Goal: Transaction & Acquisition: Subscribe to service/newsletter

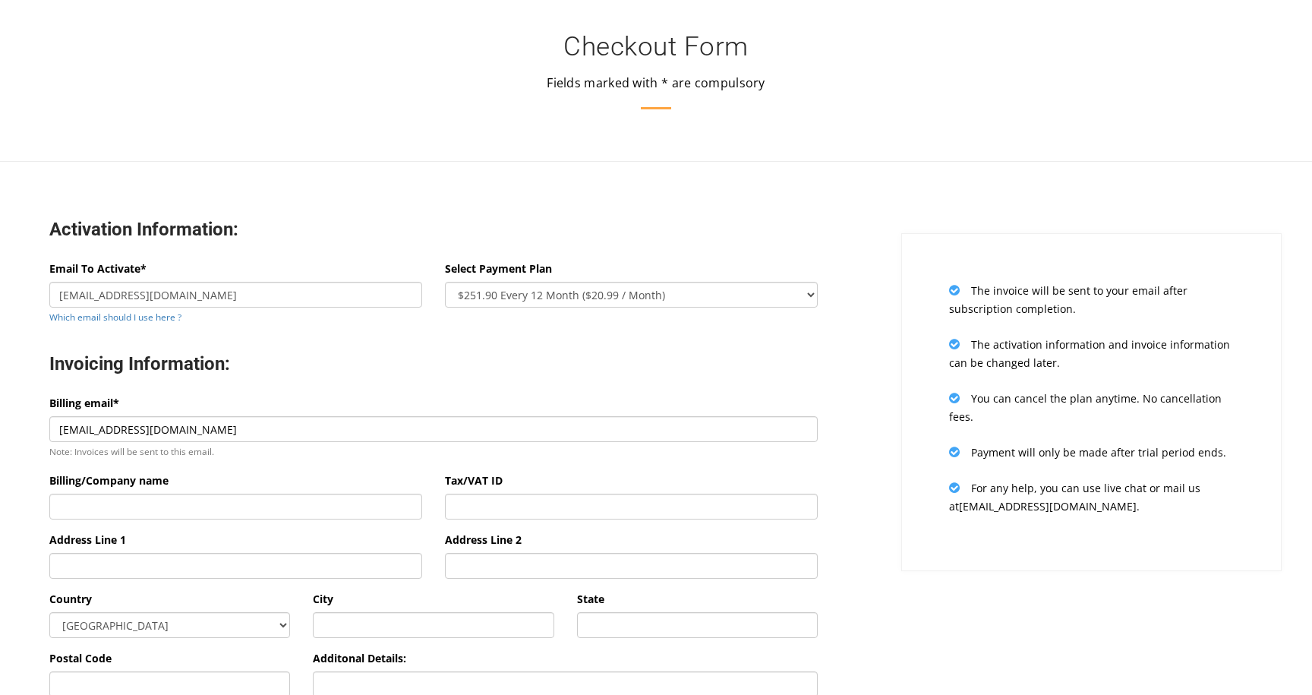
select select "oneyear"
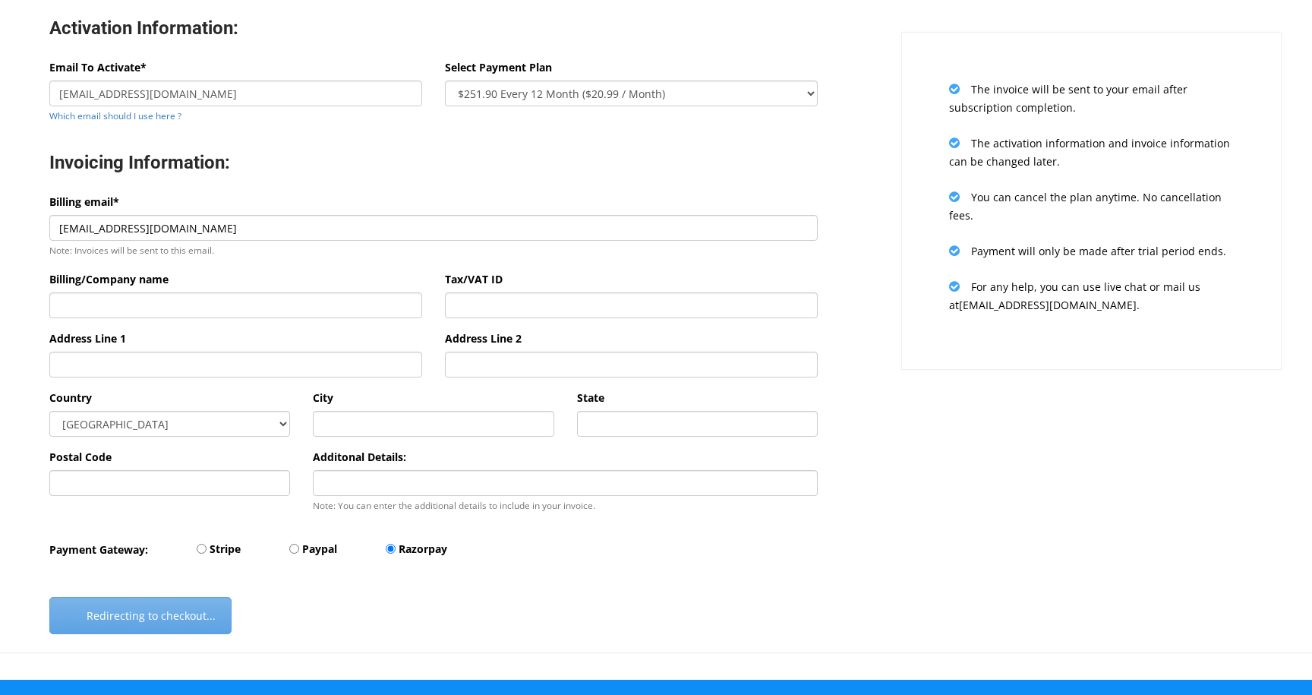
scroll to position [192, 0]
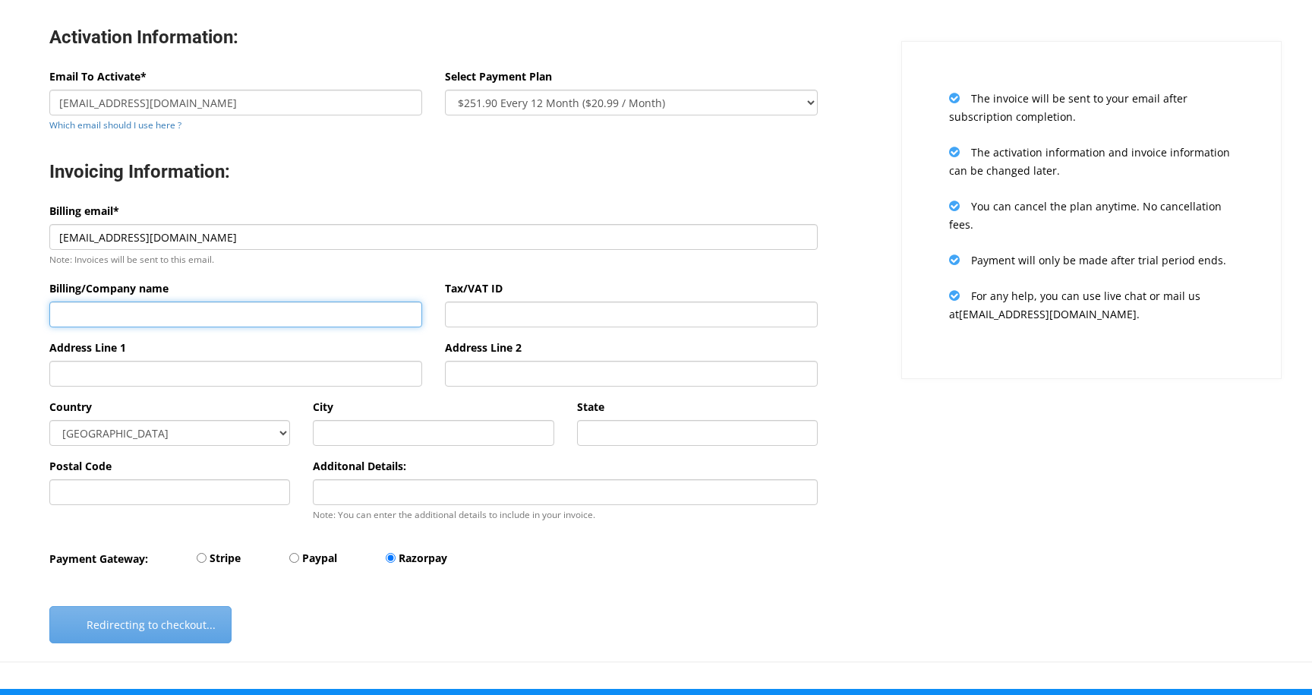
click at [112, 319] on input "Billing/Company name" at bounding box center [235, 314] width 373 height 26
click at [294, 561] on input "Paypal" at bounding box center [294, 558] width 10 height 10
radio input "true"
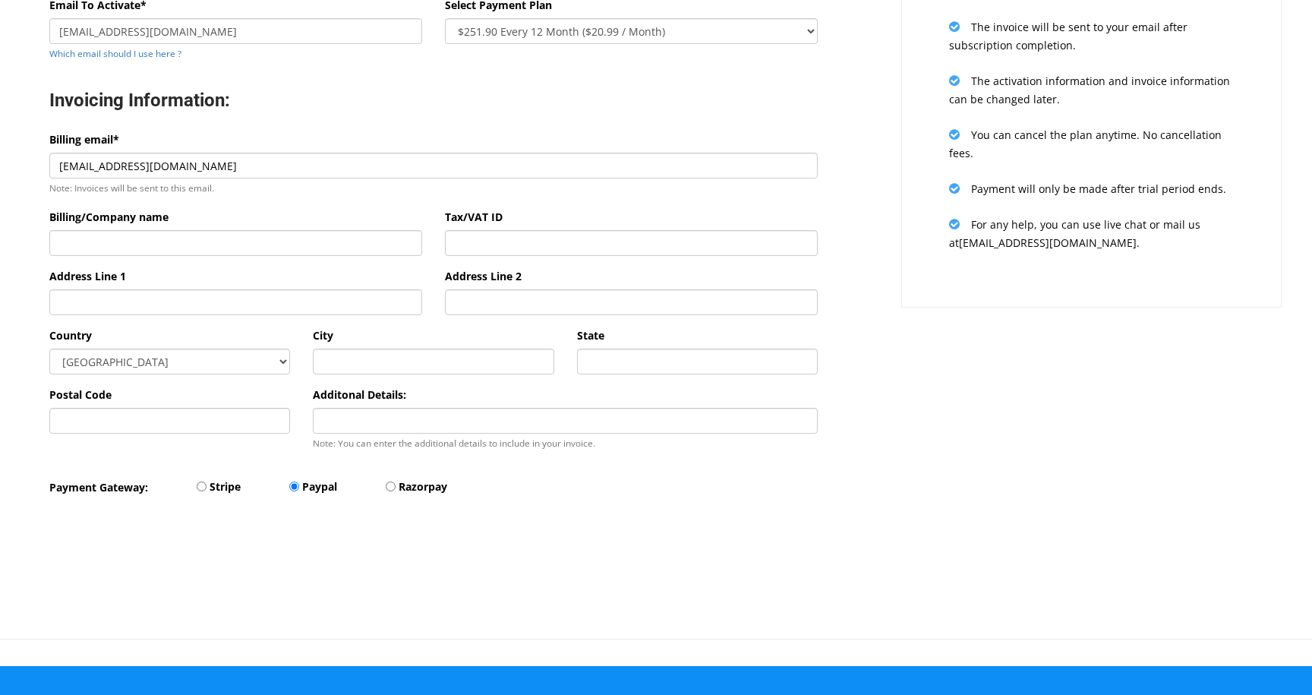
scroll to position [339, 0]
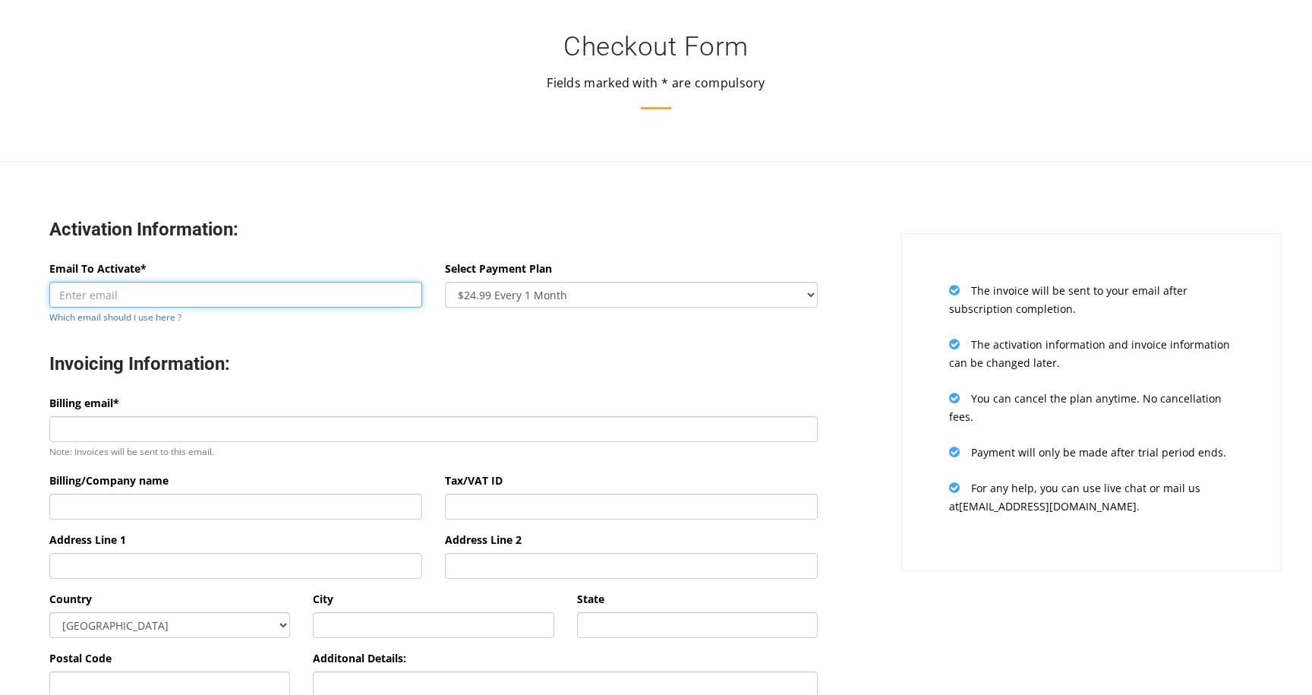
click at [216, 300] on input "Email To Activate*" at bounding box center [235, 295] width 373 height 26
type input "mcc.admin@resolution.com.ua"
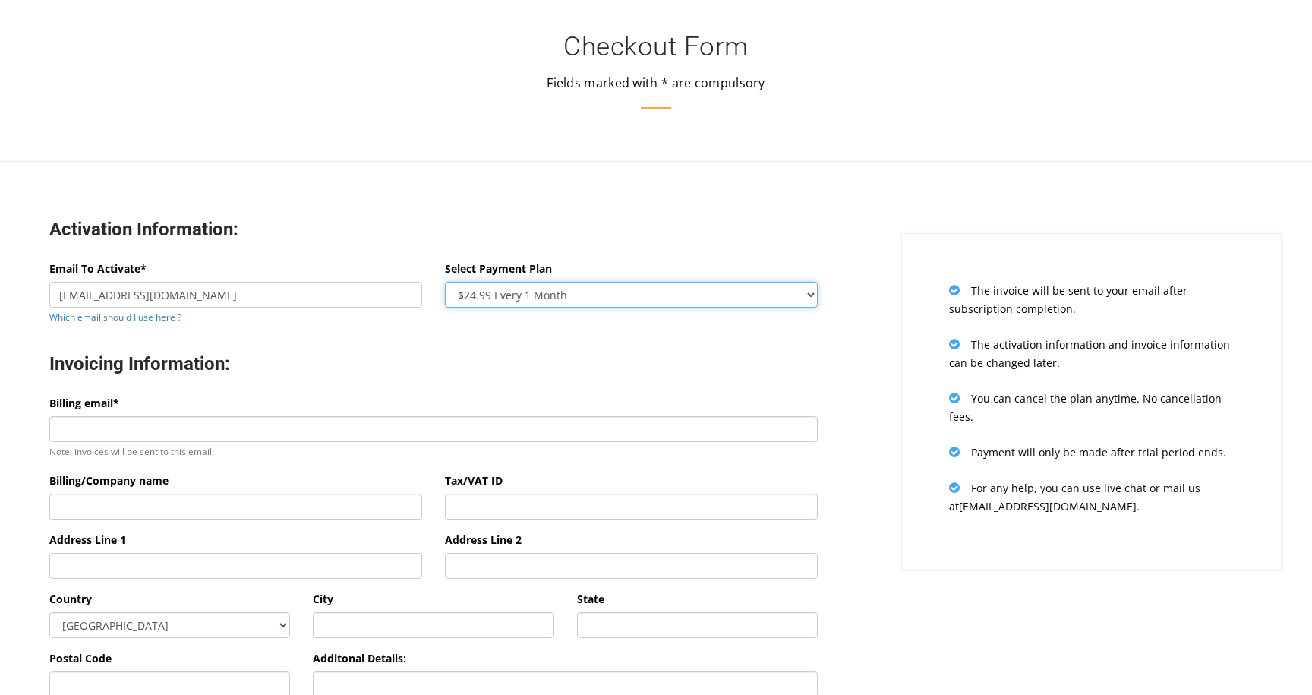
click at [809, 295] on select "$24.99 Every 1 Month $65.97 Every 3 Month ($21.99 / Month) $131.95 Every 6 Mont…" at bounding box center [631, 295] width 373 height 26
select select "oneyear"
click at [445, 282] on select "$24.99 Every 1 Month $65.97 Every 3 Month ($21.99 / Month) $131.95 Every 6 Mont…" at bounding box center [631, 295] width 373 height 26
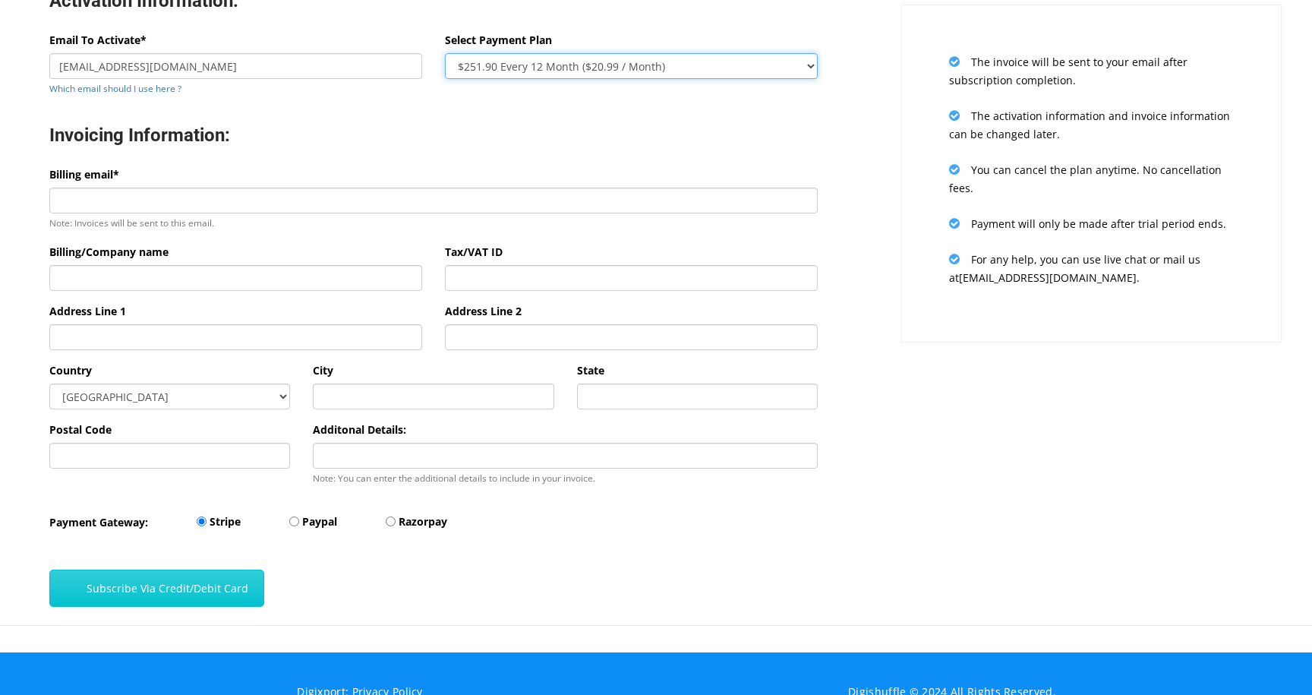
scroll to position [216, 0]
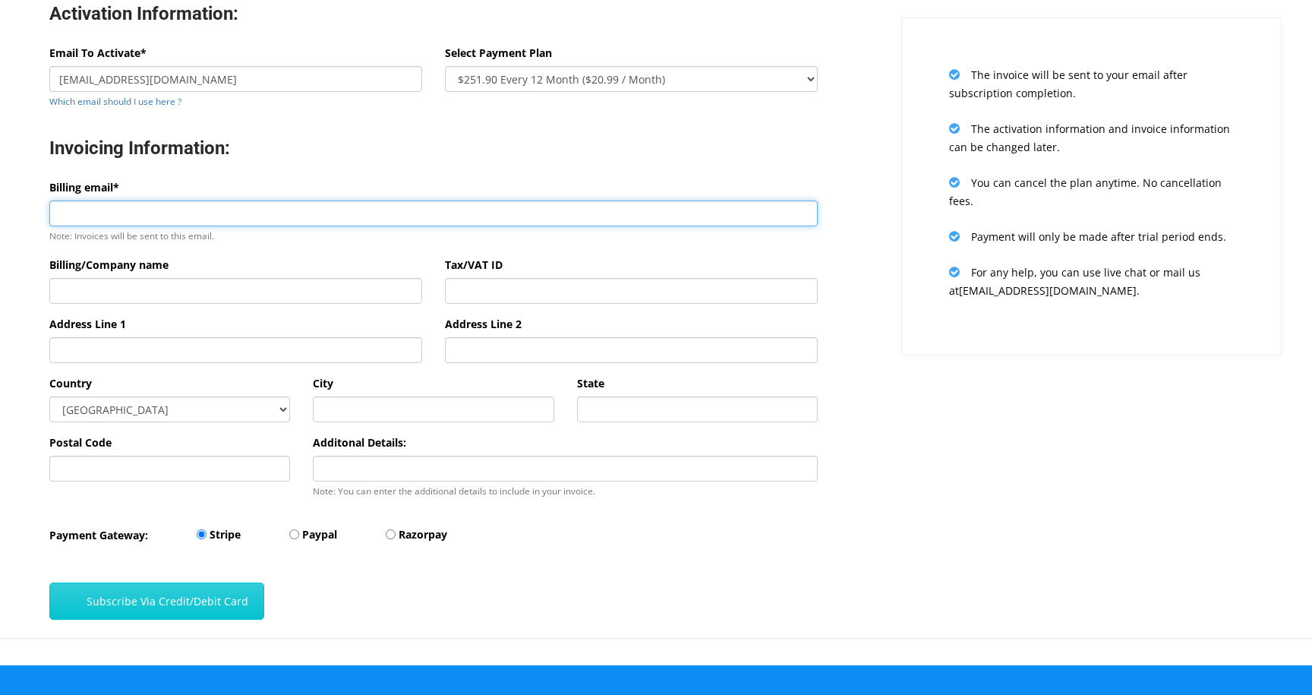
click at [72, 216] on input "Billing email*" at bounding box center [433, 213] width 768 height 26
type input "mcc.admin@resolution.com.ua"
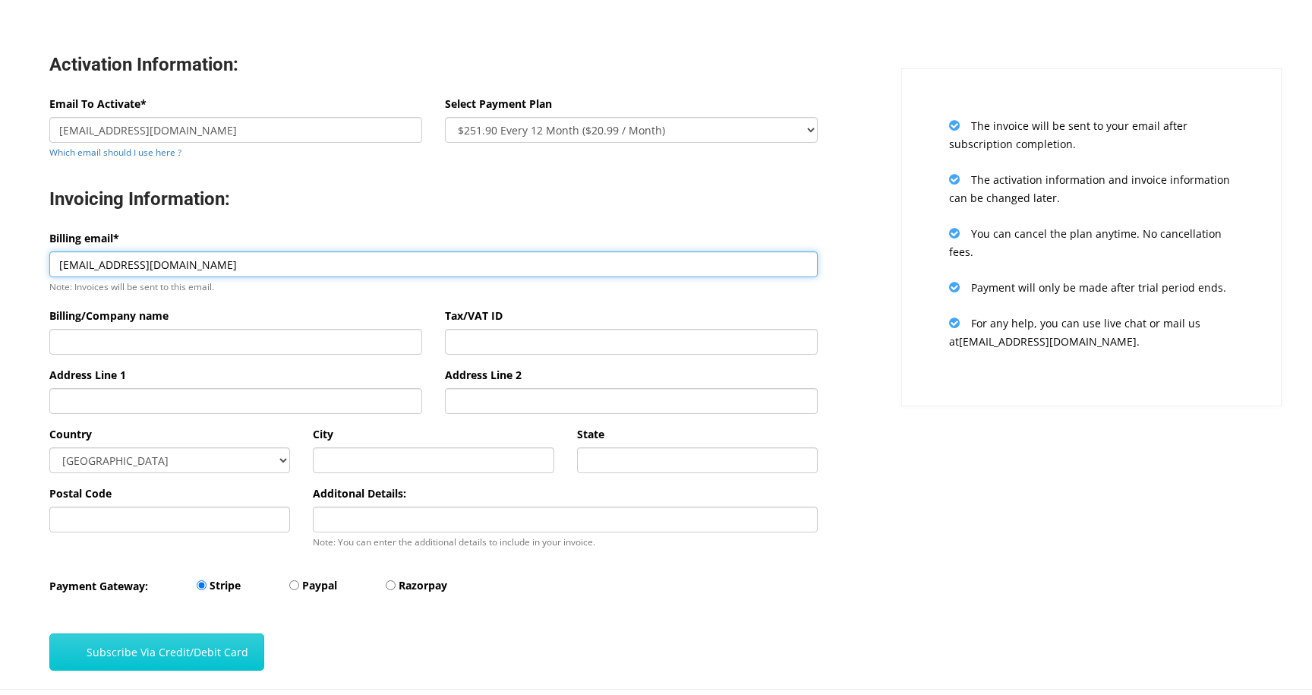
scroll to position [164, 0]
click at [228, 266] on input "mcc.admin@resolution.com.ua" at bounding box center [433, 265] width 768 height 26
drag, startPoint x: 227, startPoint y: 266, endPoint x: 17, endPoint y: 269, distance: 209.5
click at [17, 269] on div "Activation Information: Email To Activate* mcc.admin@resolution.com.ua Which em…" at bounding box center [434, 356] width 890 height 665
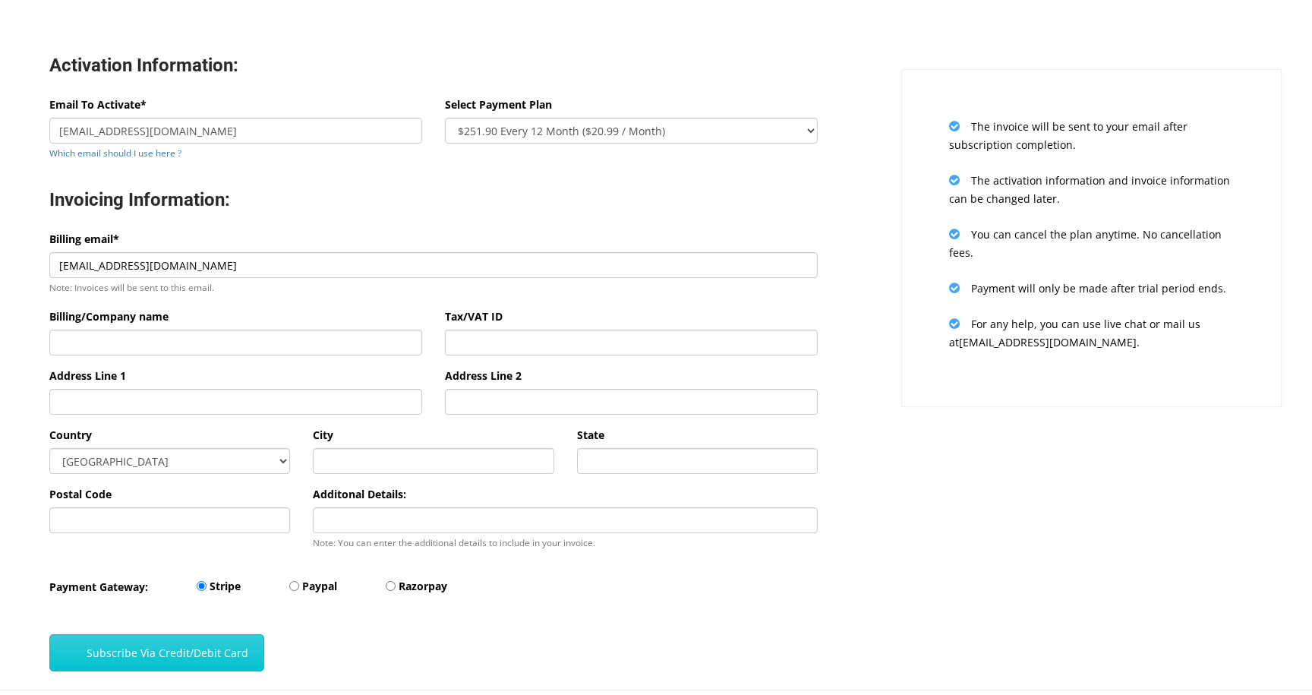
click at [178, 233] on div "Billing email* mcc.admin@resolution.com.ua Note: Invoices will be sent to this …" at bounding box center [433, 263] width 768 height 66
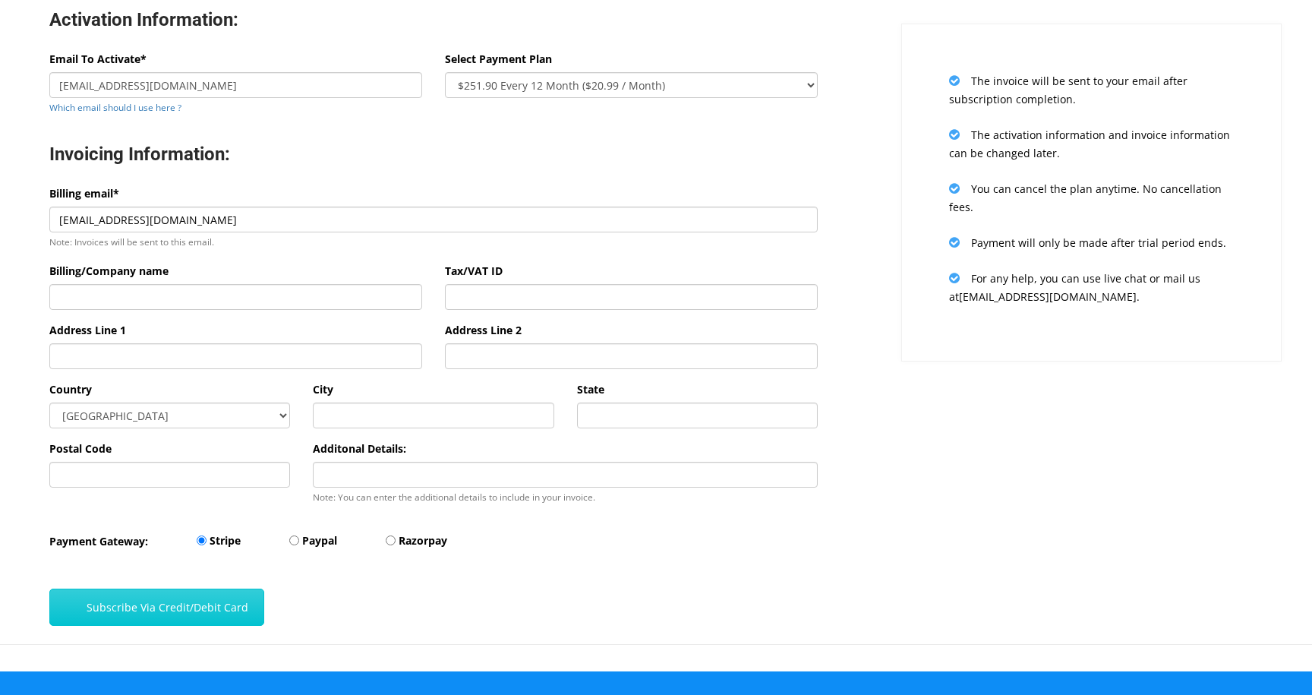
scroll to position [211, 0]
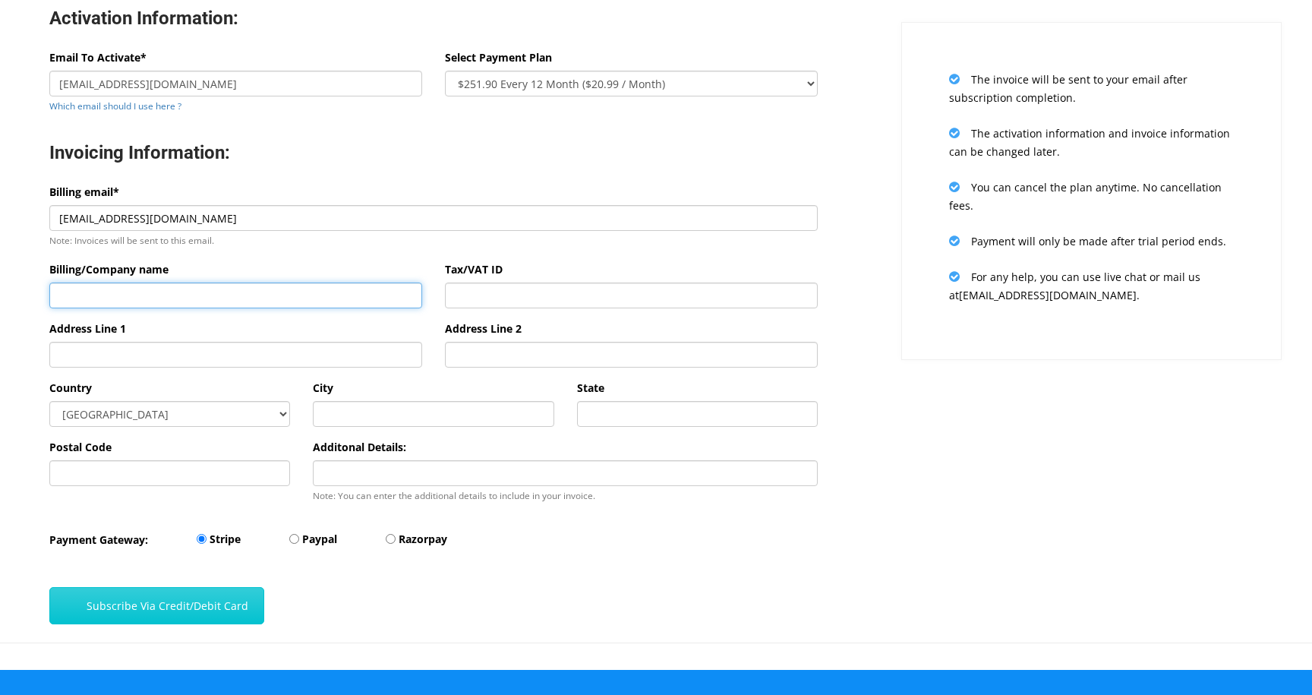
click at [130, 299] on input "Billing/Company name" at bounding box center [235, 295] width 373 height 26
drag, startPoint x: 176, startPoint y: 273, endPoint x: 200, endPoint y: 265, distance: 25.4
click at [197, 266] on div "Billing/Company name" at bounding box center [235, 284] width 373 height 48
drag, startPoint x: 86, startPoint y: 272, endPoint x: 224, endPoint y: 267, distance: 138.2
click at [224, 267] on div "Billing/Company name" at bounding box center [235, 284] width 373 height 48
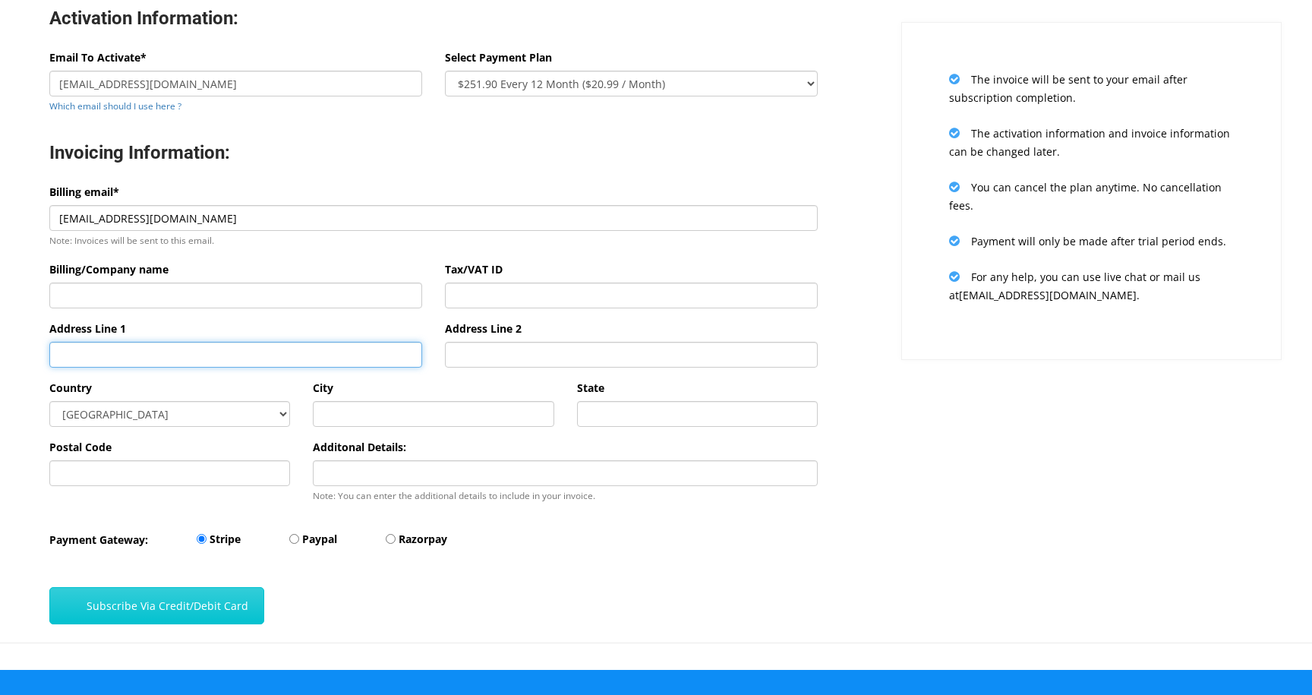
click at [210, 362] on input "Address Line 1" at bounding box center [235, 355] width 373 height 26
click at [246, 412] on select "Afghanistan Aland Islands Albania Algeria American Samoa Andorra Angola Anguill…" at bounding box center [169, 414] width 241 height 26
click at [294, 537] on input "Paypal" at bounding box center [294, 539] width 10 height 10
radio input "true"
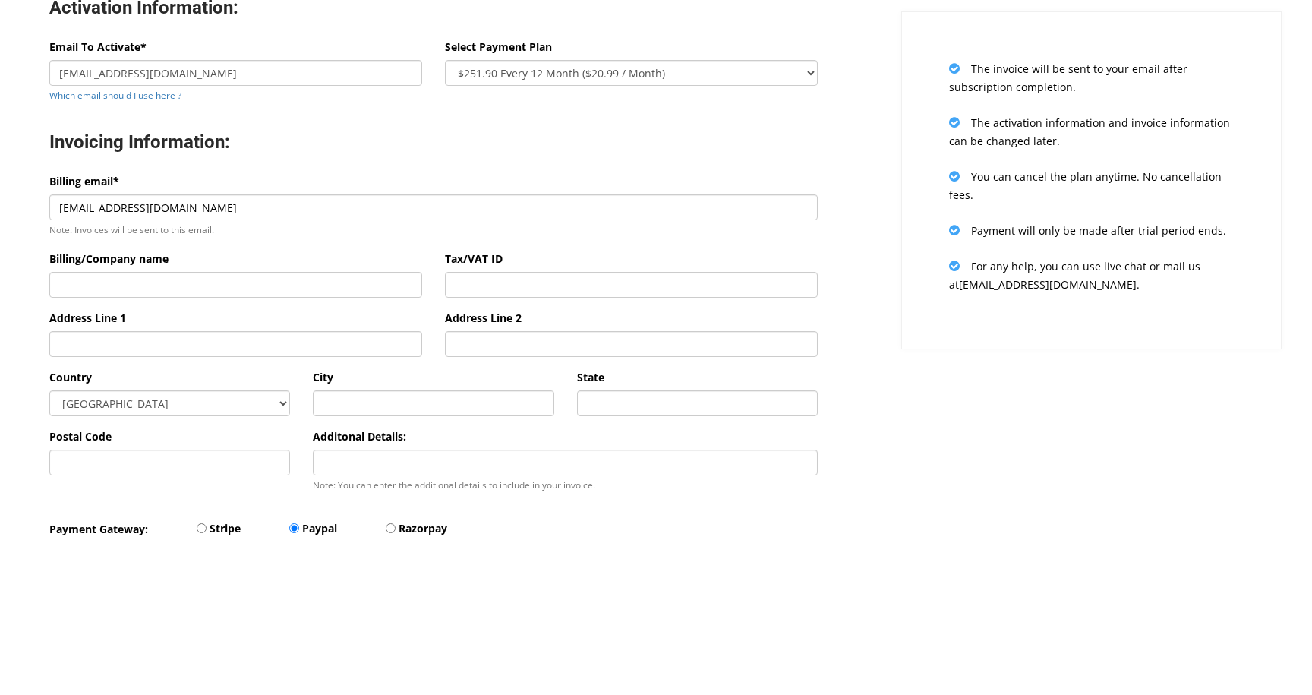
scroll to position [221, 0]
click at [286, 116] on div "Invoicing Information:" at bounding box center [433, 144] width 791 height 57
click at [186, 285] on input "Billing/Company name" at bounding box center [235, 286] width 373 height 26
type input "Щ"
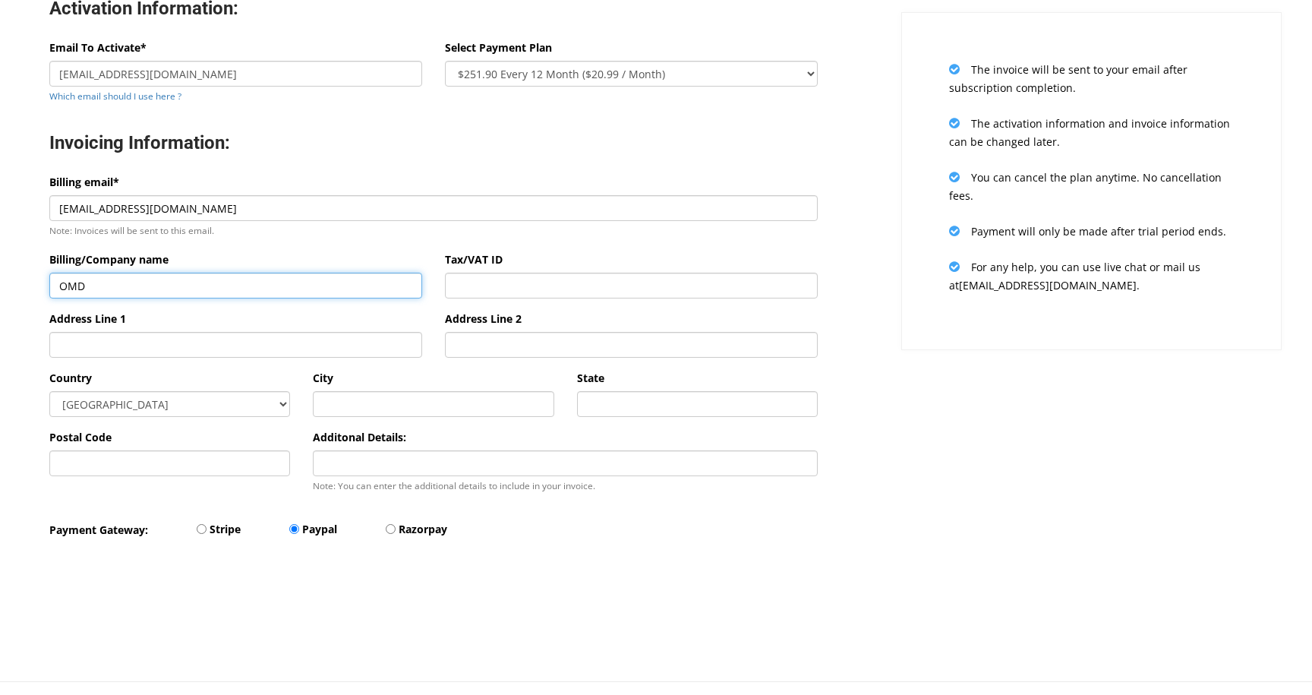
type input "OMD"
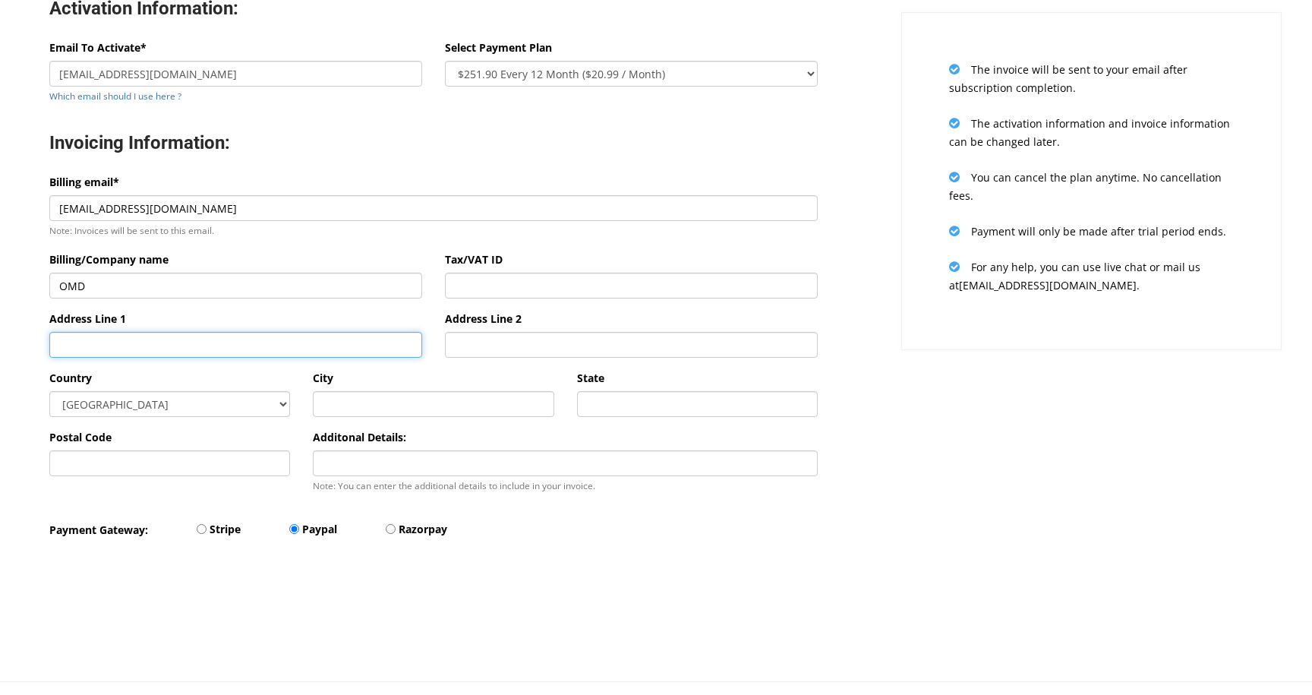
click at [143, 348] on input "Address Line 1" at bounding box center [235, 345] width 373 height 26
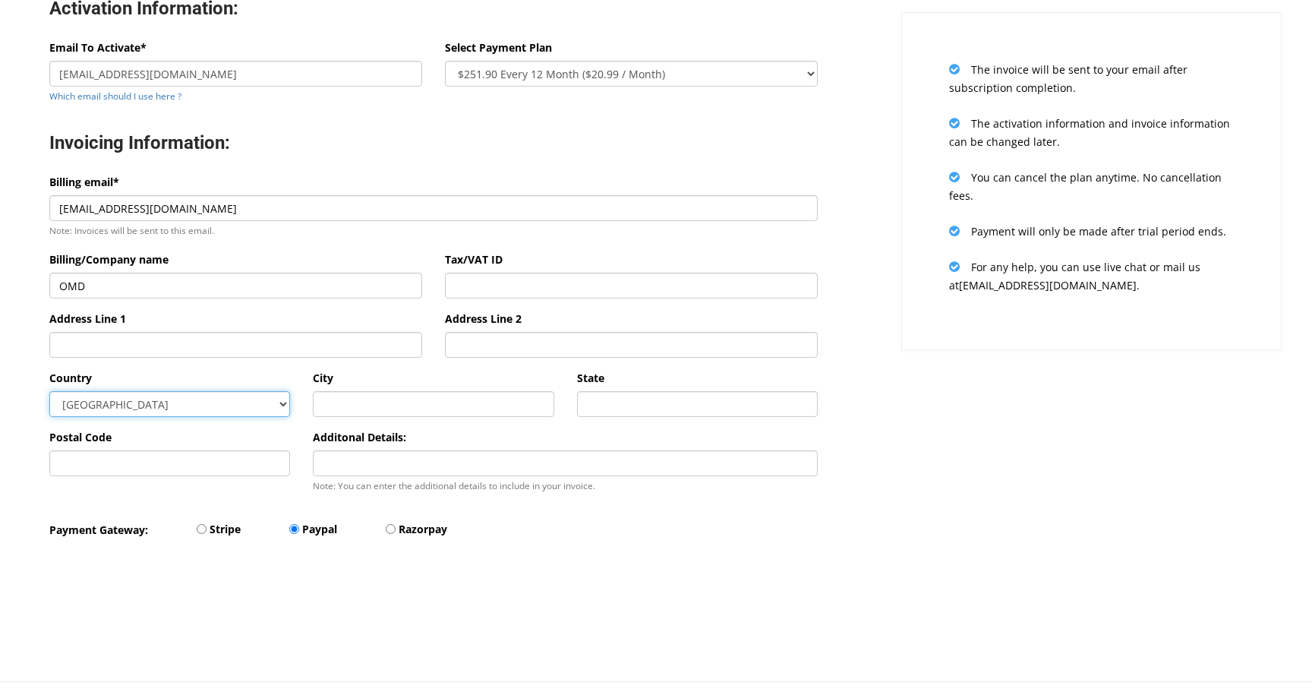
click at [143, 402] on select "Afghanistan Aland Islands Albania Algeria American Samoa Andorra Angola Anguill…" at bounding box center [169, 404] width 241 height 26
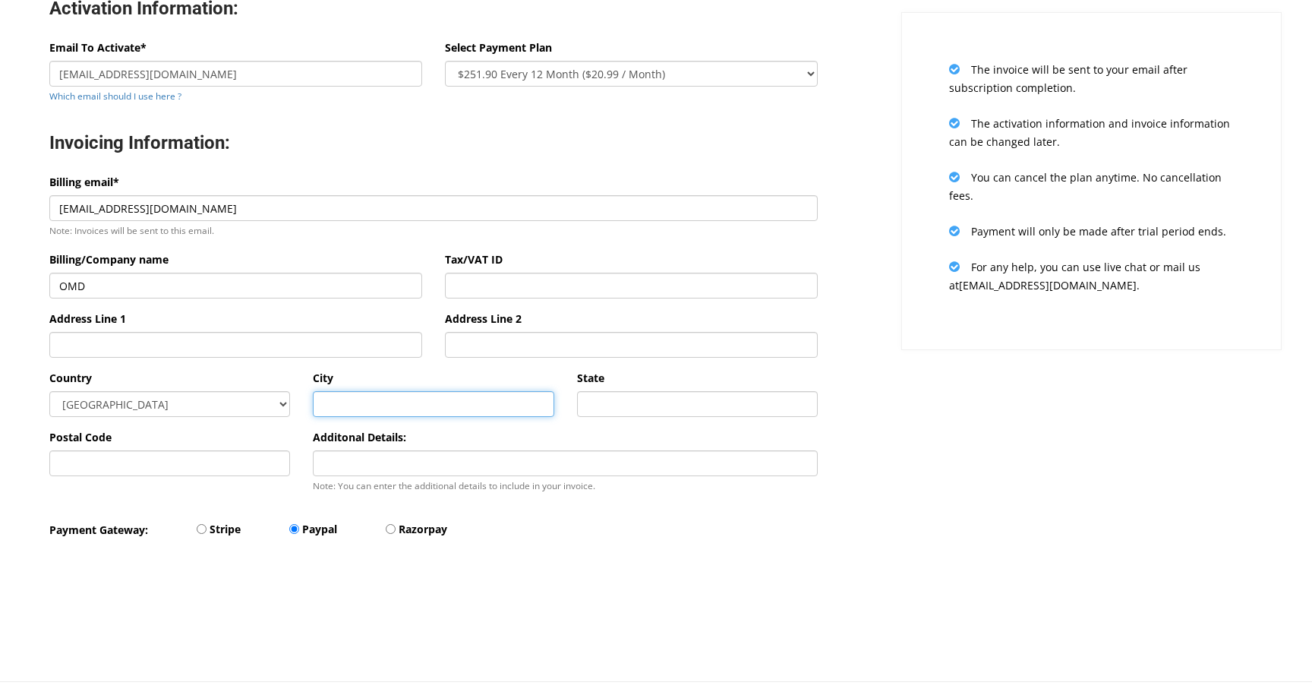
click at [339, 405] on input "text" at bounding box center [433, 404] width 241 height 26
click at [347, 172] on div "Invoicing Information:" at bounding box center [433, 144] width 791 height 57
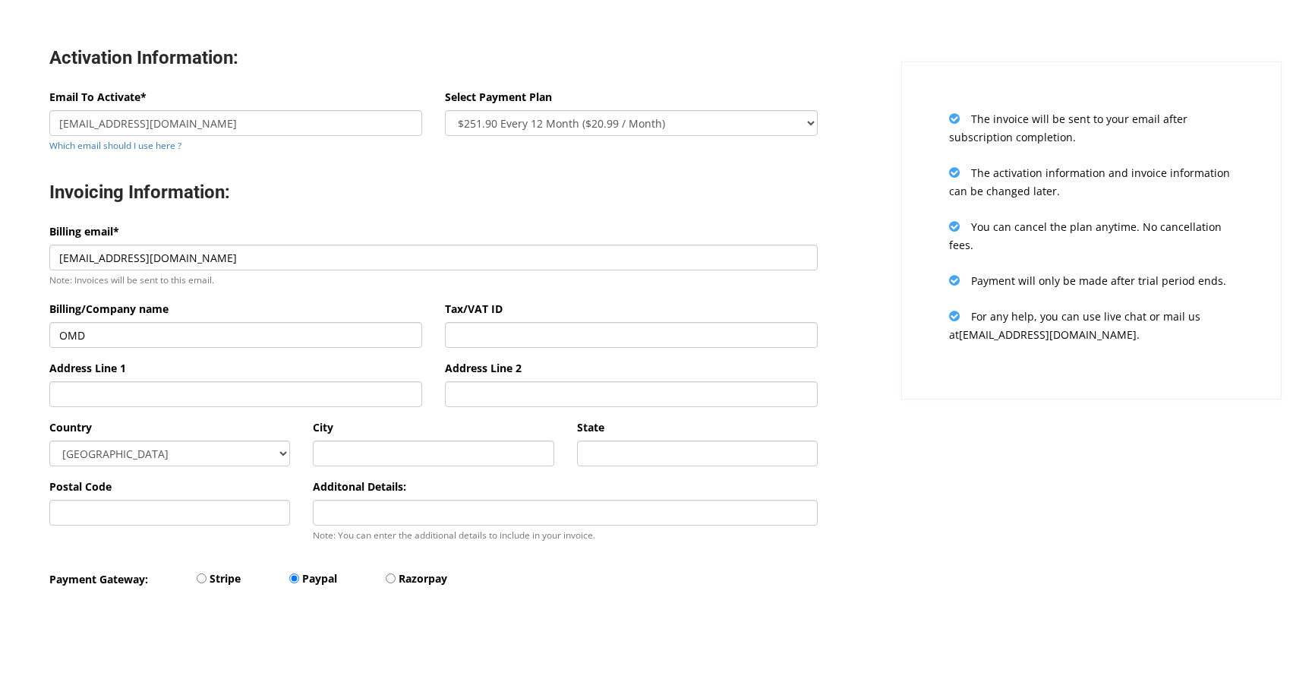
scroll to position [181, 0]
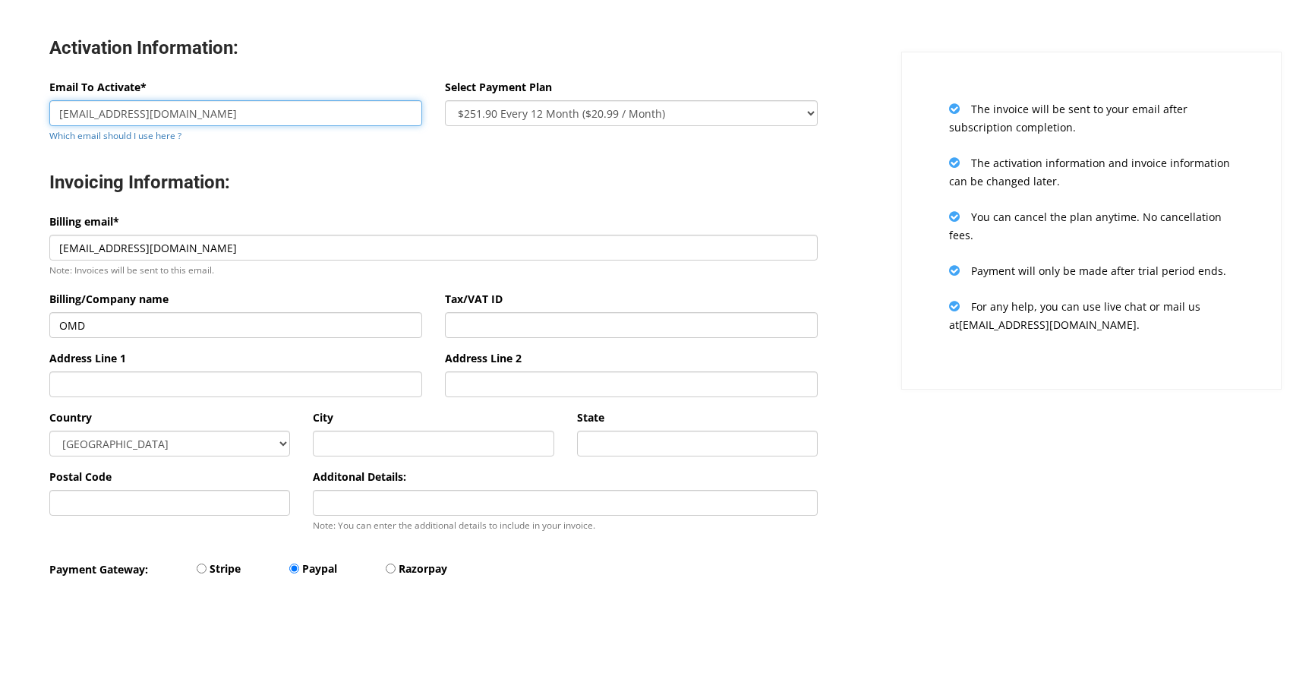
drag, startPoint x: 216, startPoint y: 112, endPoint x: 47, endPoint y: 112, distance: 169.3
click at [46, 111] on div "Email To Activate* mcc.admin@resolution.com.ua Which email should I use here ?" at bounding box center [235, 116] width 395 height 77
click at [225, 115] on input "mcc.admin@resolution.com.ua" at bounding box center [235, 113] width 373 height 26
drag, startPoint x: 233, startPoint y: 115, endPoint x: 43, endPoint y: 115, distance: 190.5
click at [43, 115] on div "Email To Activate* mcc.admin@resolution.com.ua Which email should I use here ?" at bounding box center [235, 116] width 395 height 77
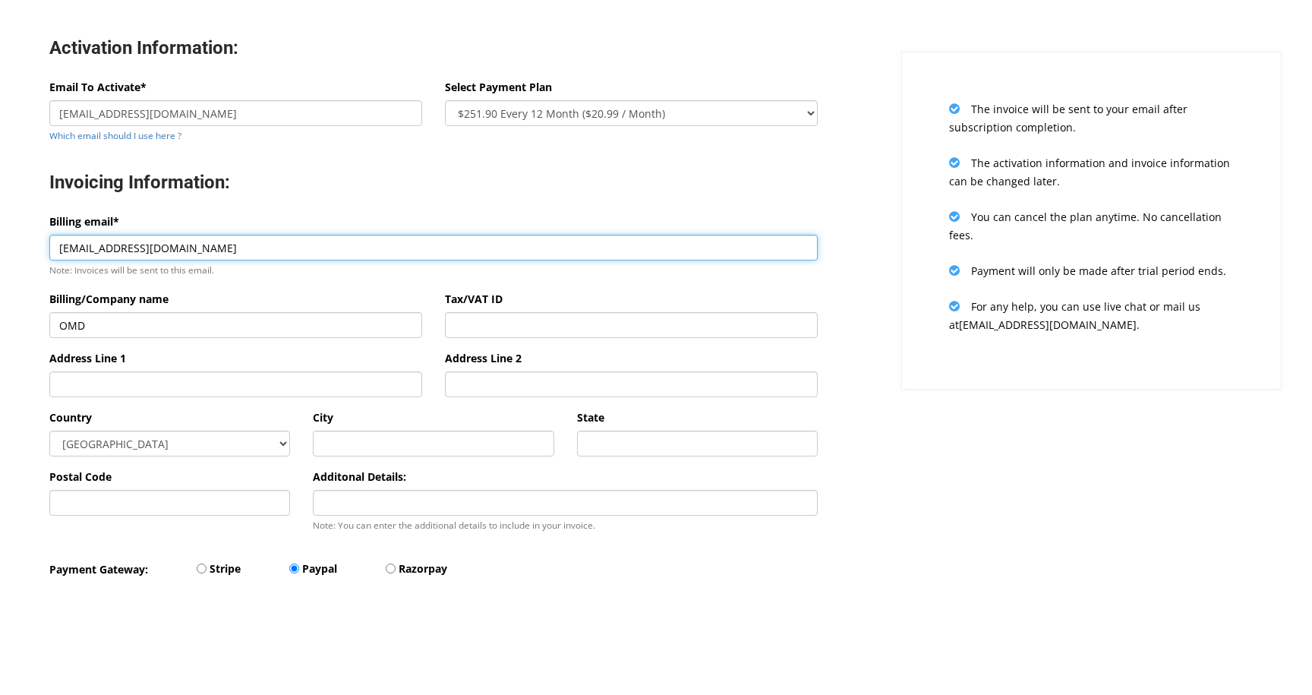
drag, startPoint x: 238, startPoint y: 251, endPoint x: 0, endPoint y: 244, distance: 237.7
click at [0, 244] on div "Activation Information: Email To Activate* mcc.admin@resolution.com.ua Which em…" at bounding box center [434, 363] width 890 height 714
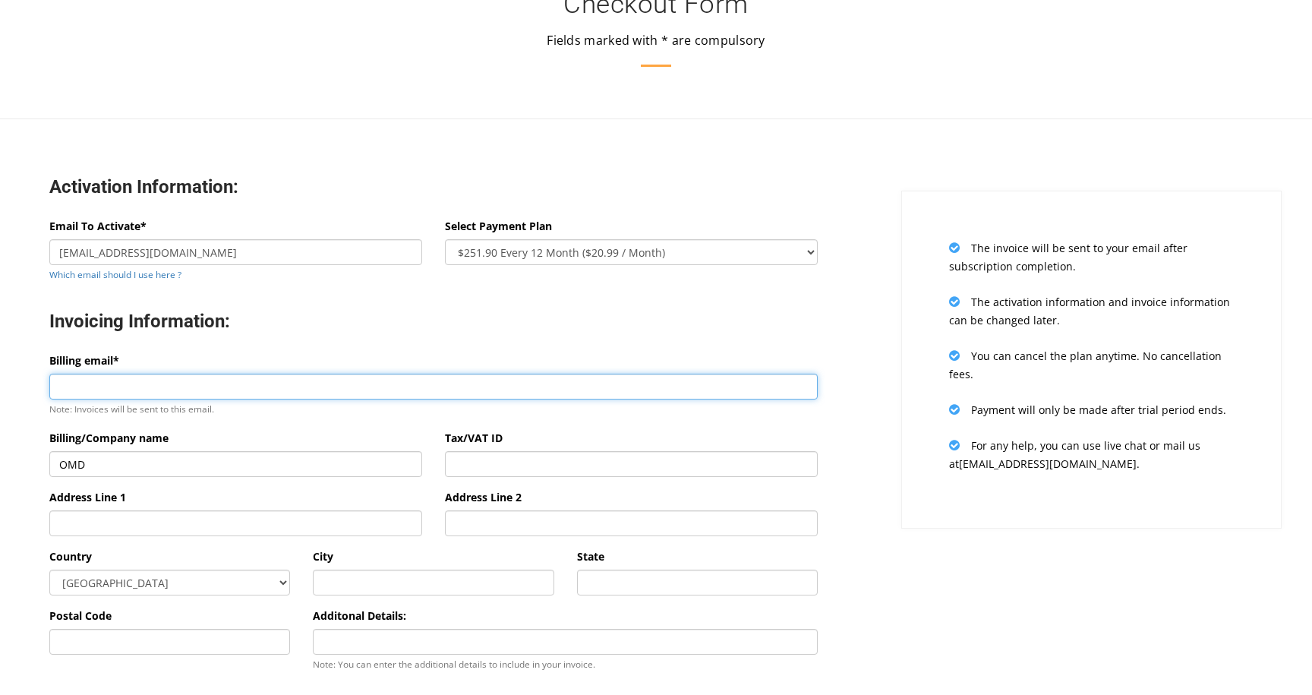
scroll to position [215, 0]
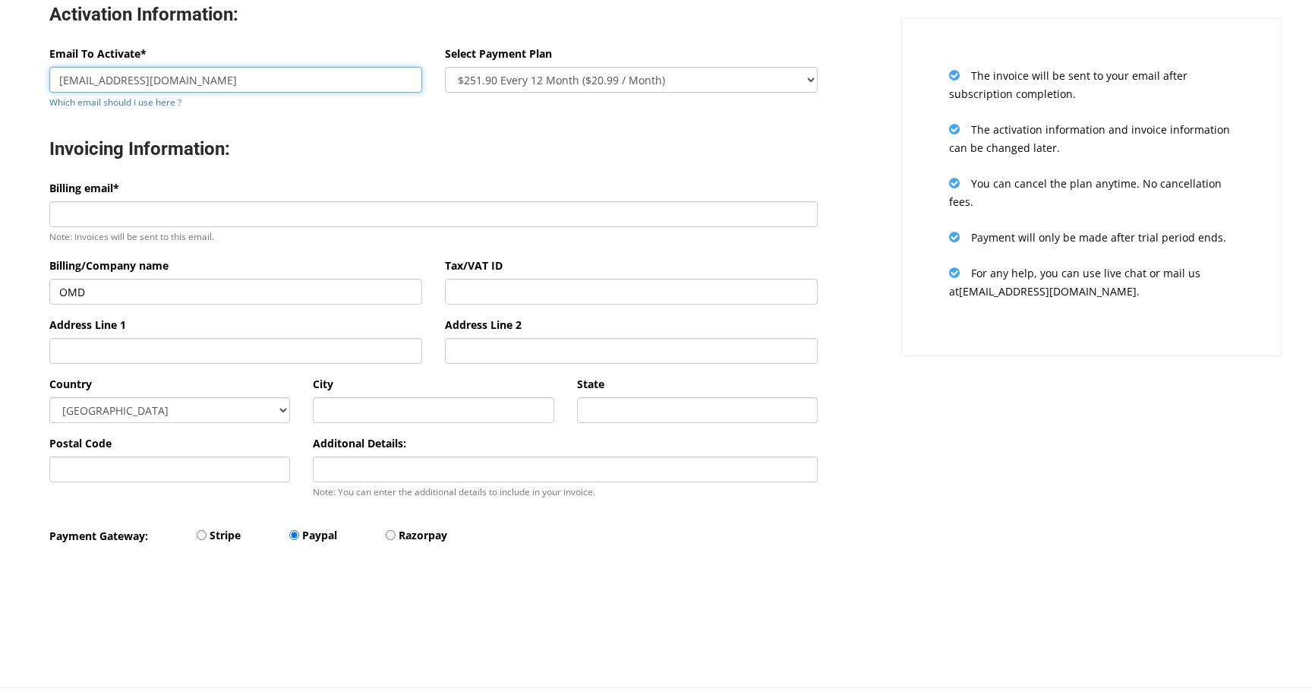
click at [228, 79] on input "mcc.admin@resolution.com.ua" at bounding box center [235, 80] width 373 height 26
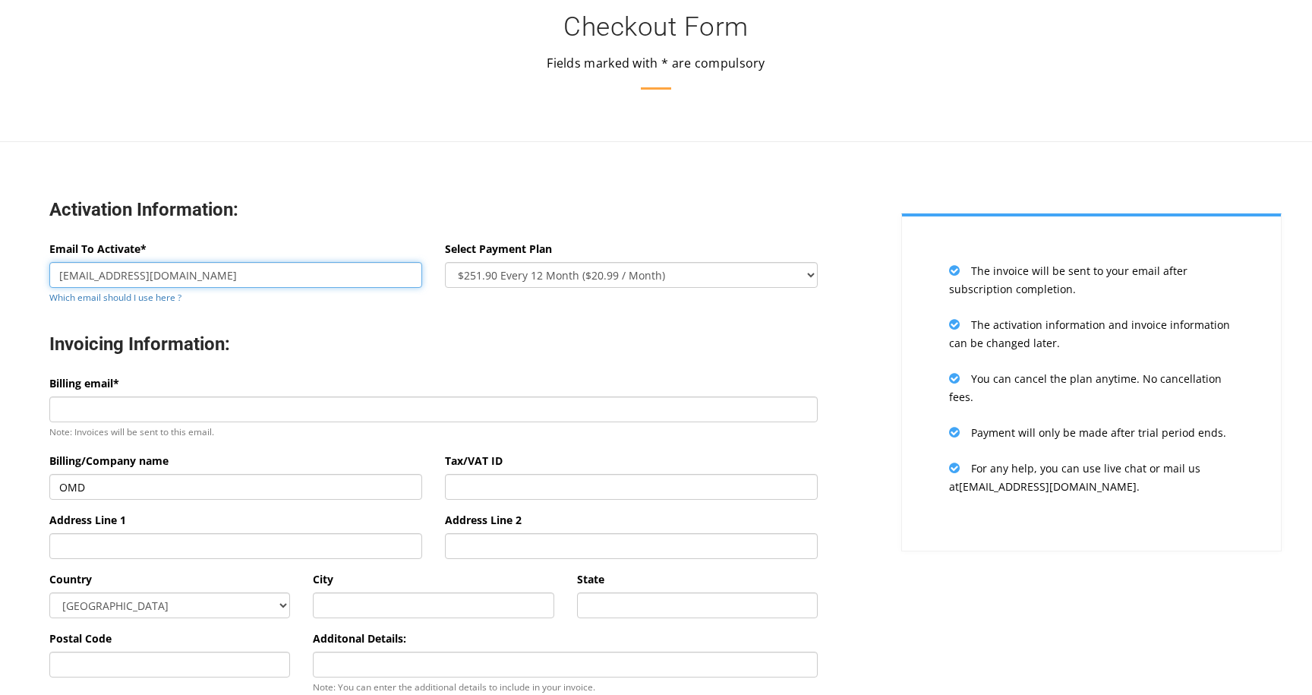
scroll to position [20, 0]
